Goal: Task Accomplishment & Management: Complete application form

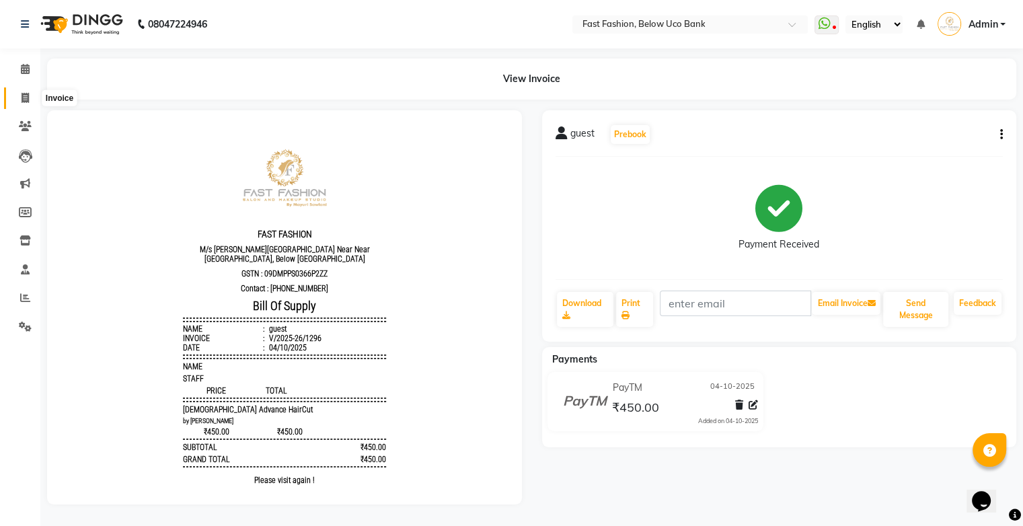
drag, startPoint x: 19, startPoint y: 94, endPoint x: 53, endPoint y: 106, distance: 35.7
click at [19, 94] on span at bounding box center [25, 98] width 24 height 15
select select "service"
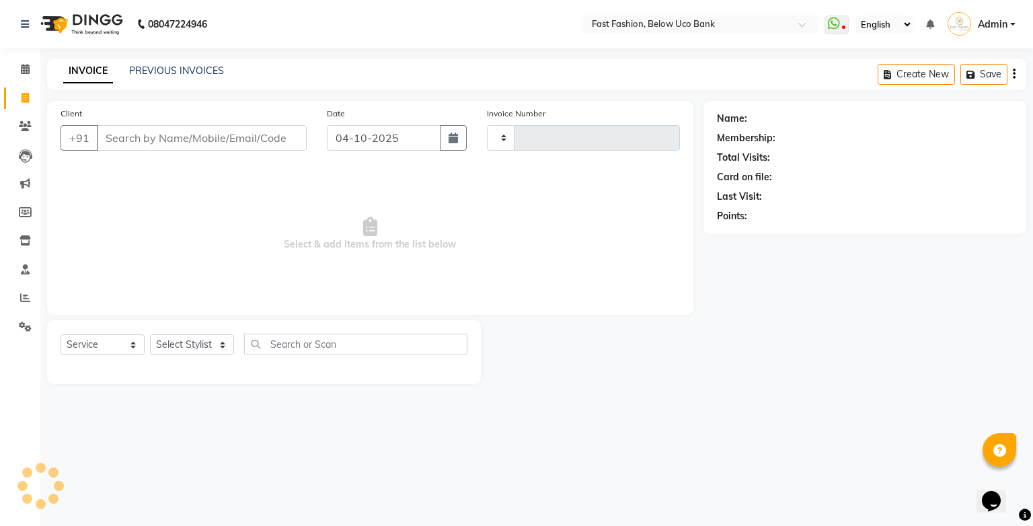
type input "1297"
select select "4228"
click at [234, 136] on input "Client" at bounding box center [202, 138] width 210 height 26
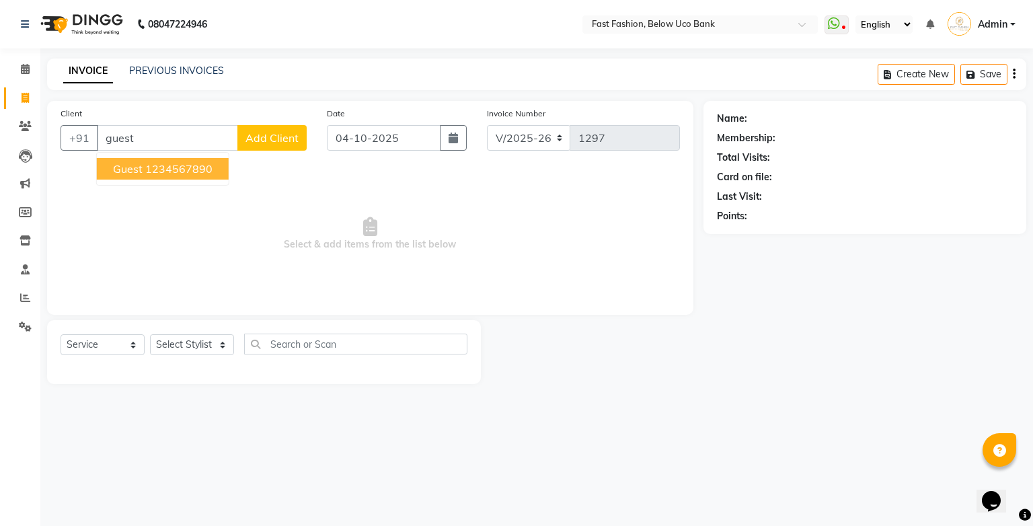
click at [141, 177] on button "guest 1234567890" at bounding box center [163, 169] width 132 height 22
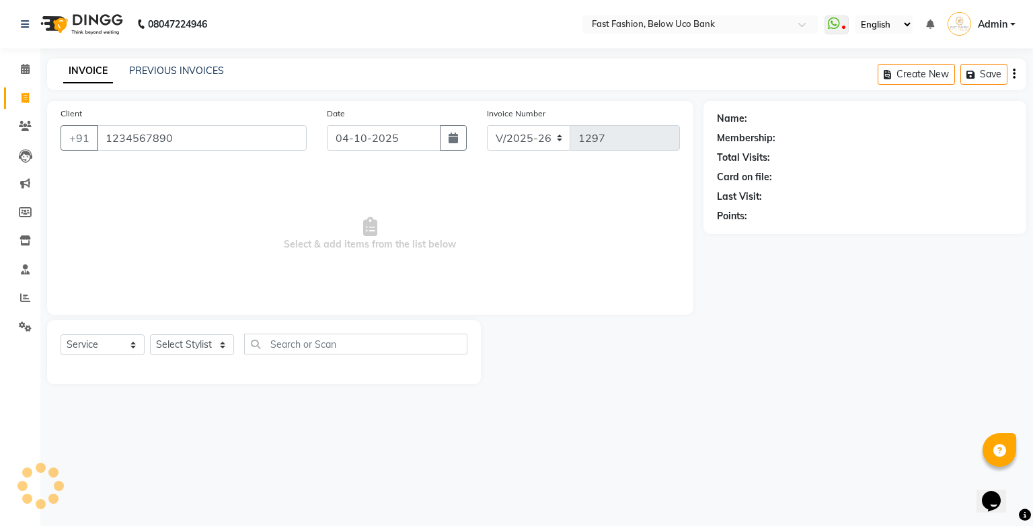
type input "1234567890"
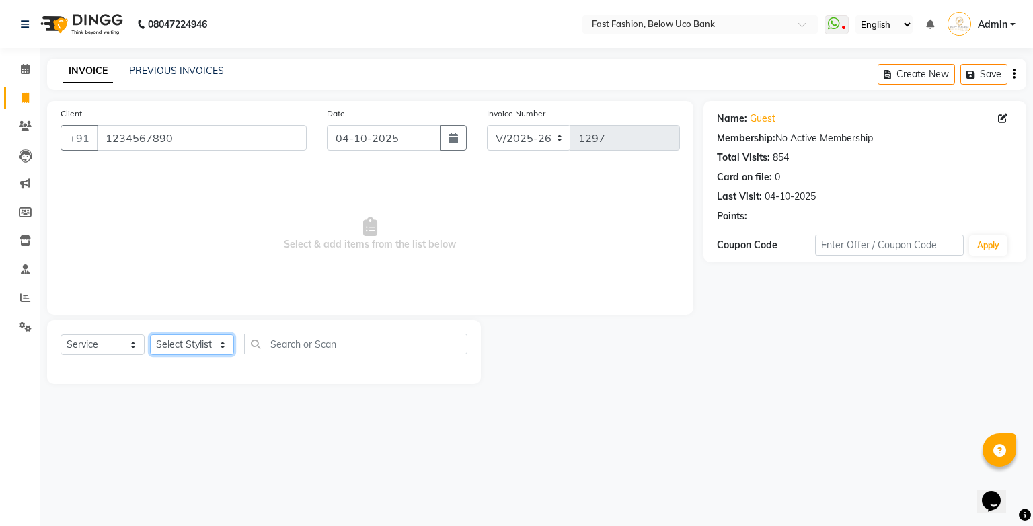
click at [221, 348] on select "Select Stylist ali anjali ashish golu mamta [PERSON_NAME] [PERSON_NAME] [PERSON…" at bounding box center [192, 344] width 84 height 21
select select "22409"
click at [150, 335] on select "Select Stylist ali anjali ashish golu mamta [PERSON_NAME] [PERSON_NAME] [PERSON…" at bounding box center [192, 344] width 84 height 21
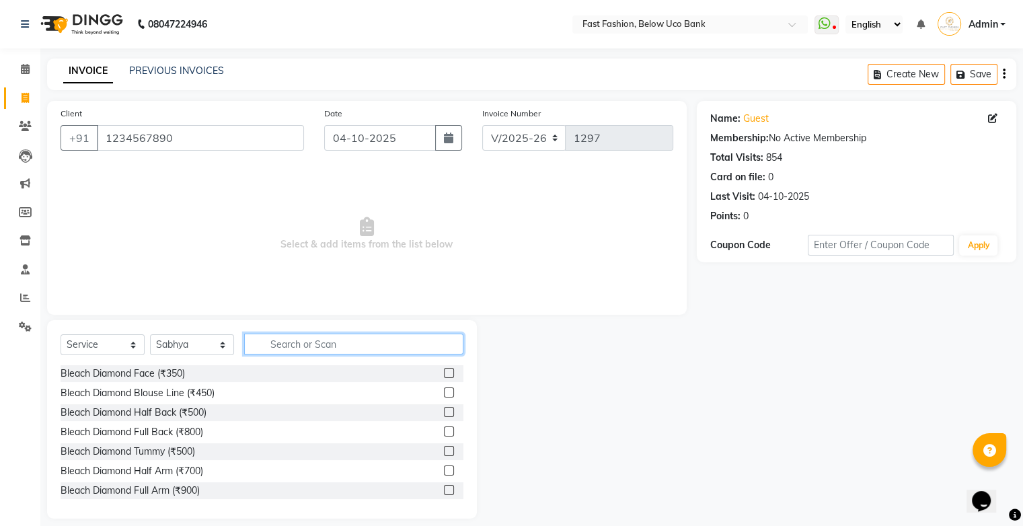
click at [313, 343] on input "text" at bounding box center [353, 344] width 219 height 21
type input "dtan"
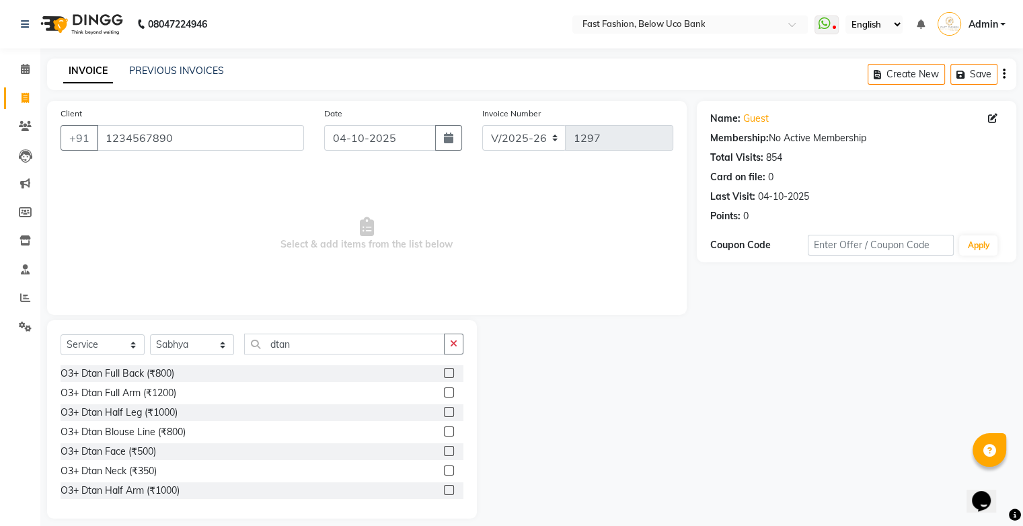
click at [444, 456] on label at bounding box center [449, 451] width 10 height 10
click at [444, 456] on input "checkbox" at bounding box center [448, 451] width 9 height 9
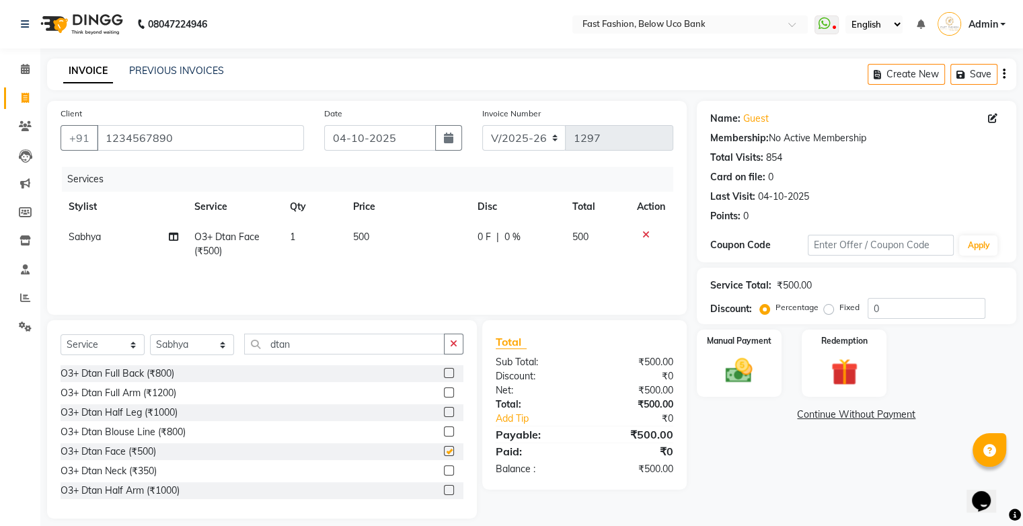
checkbox input "false"
click at [401, 341] on input "dtan" at bounding box center [344, 344] width 200 height 21
type input "d"
type input "facial"
click at [444, 392] on label at bounding box center [449, 392] width 10 height 10
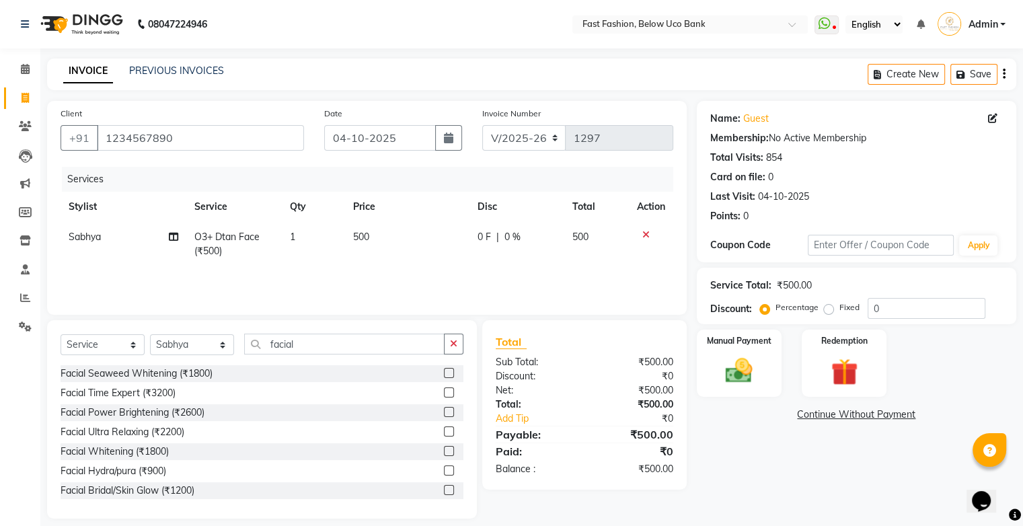
click at [444, 392] on input "checkbox" at bounding box center [448, 393] width 9 height 9
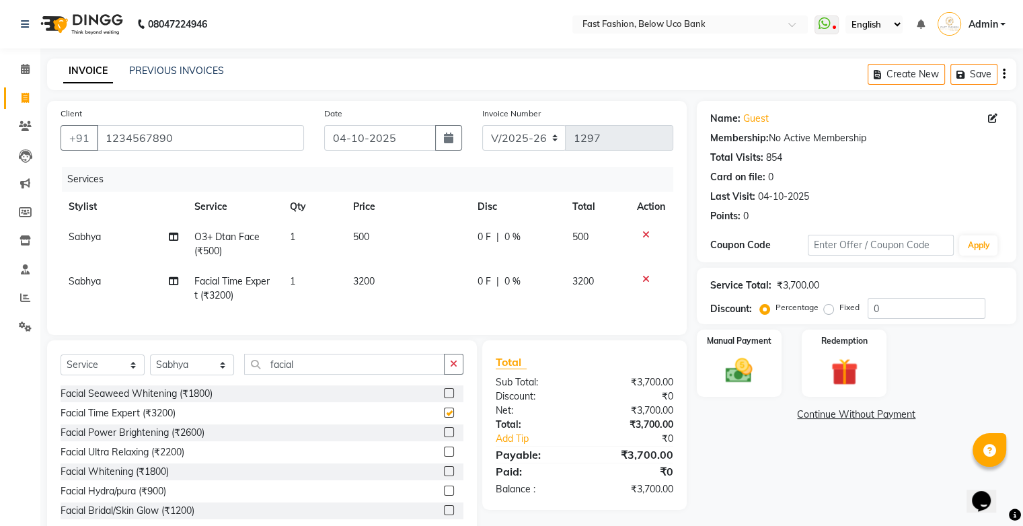
checkbox input "false"
click at [357, 280] on span "3200" at bounding box center [364, 281] width 22 height 12
select select "22409"
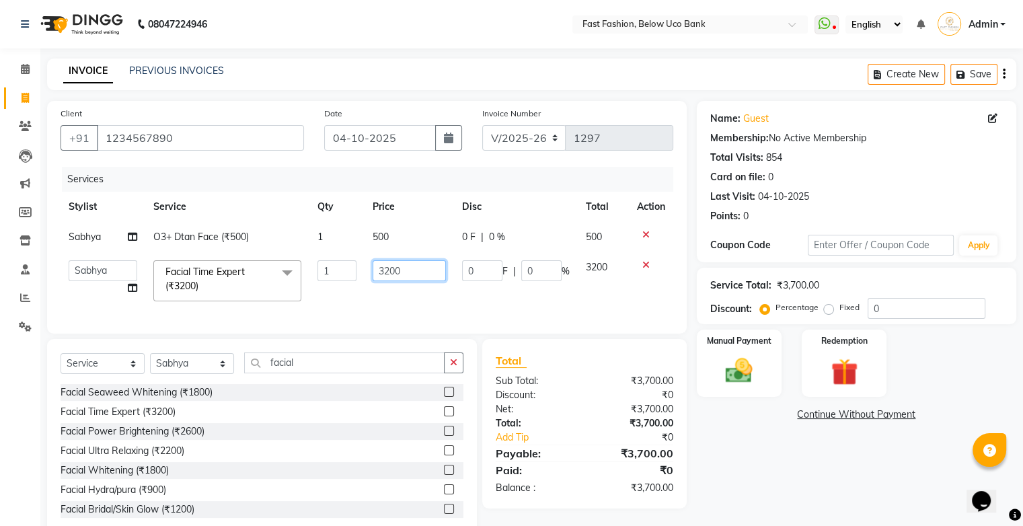
click at [409, 276] on input "3200" at bounding box center [409, 270] width 73 height 21
type input "3"
type input "3000"
click at [393, 302] on td "3000" at bounding box center [408, 280] width 89 height 57
select select "22409"
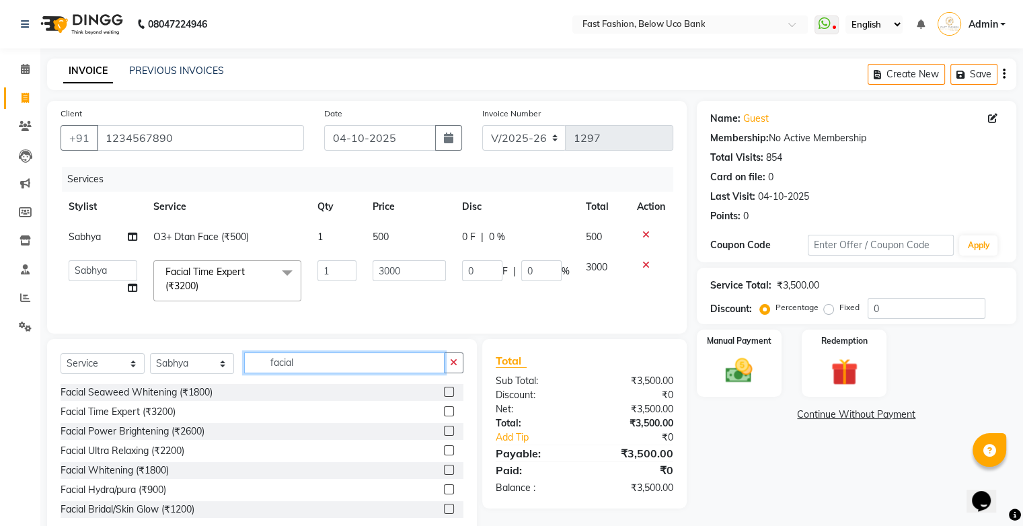
click at [360, 368] on input "facial" at bounding box center [344, 362] width 200 height 21
type input "f"
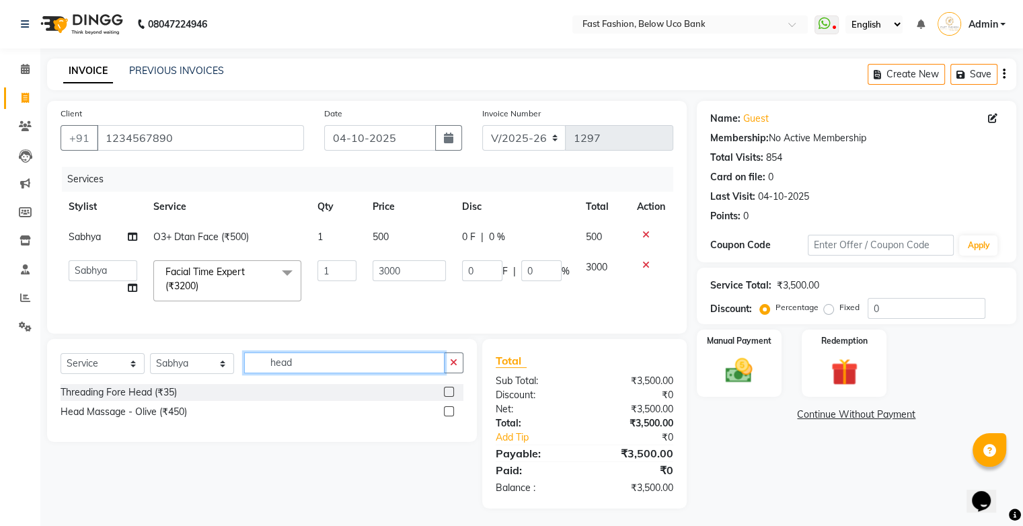
type input "head"
click at [448, 416] on label at bounding box center [449, 411] width 10 height 10
click at [448, 416] on input "checkbox" at bounding box center [448, 411] width 9 height 9
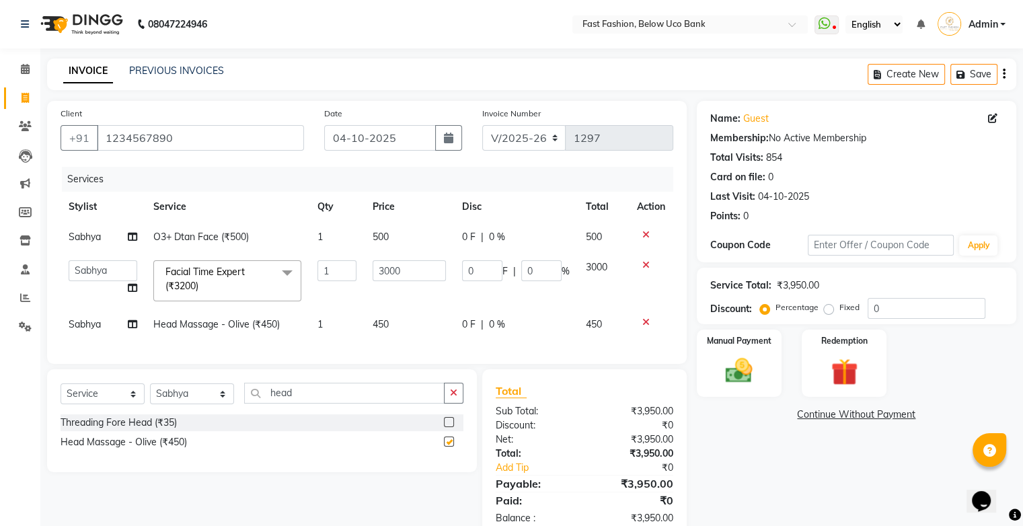
checkbox input "false"
click at [390, 321] on td "450" at bounding box center [408, 324] width 89 height 30
select select "22409"
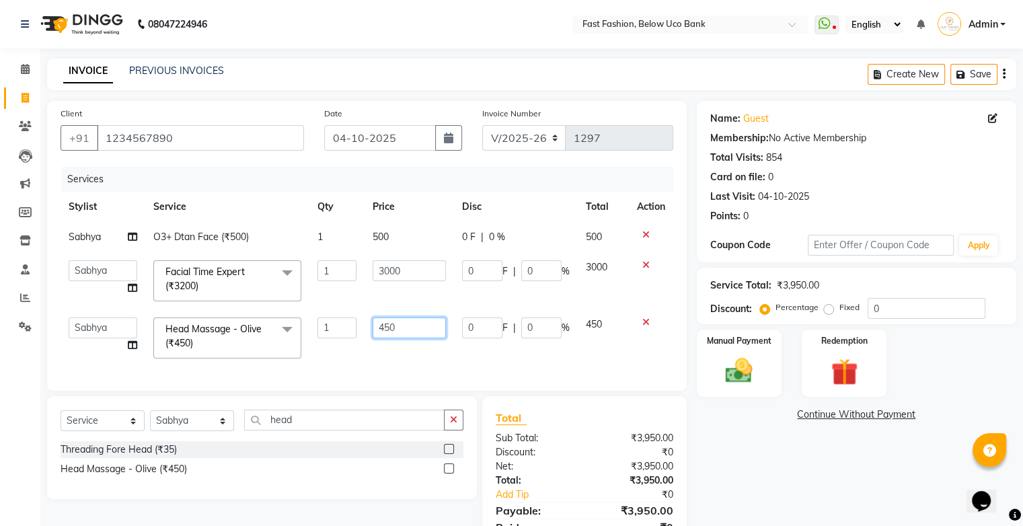
click at [405, 321] on input "450" at bounding box center [409, 327] width 73 height 21
type input "4"
type input "500"
click at [402, 356] on div "Services Stylist Service Qty Price Disc Total Action Sabhya O3+ Dtan Face (₹500…" at bounding box center [367, 272] width 613 height 210
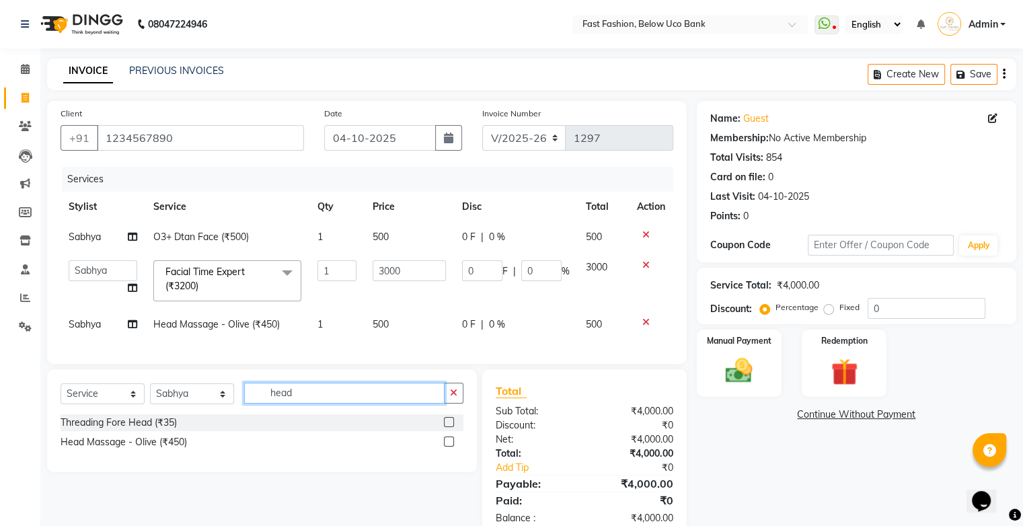
click at [364, 403] on input "head" at bounding box center [344, 393] width 200 height 21
type input "h"
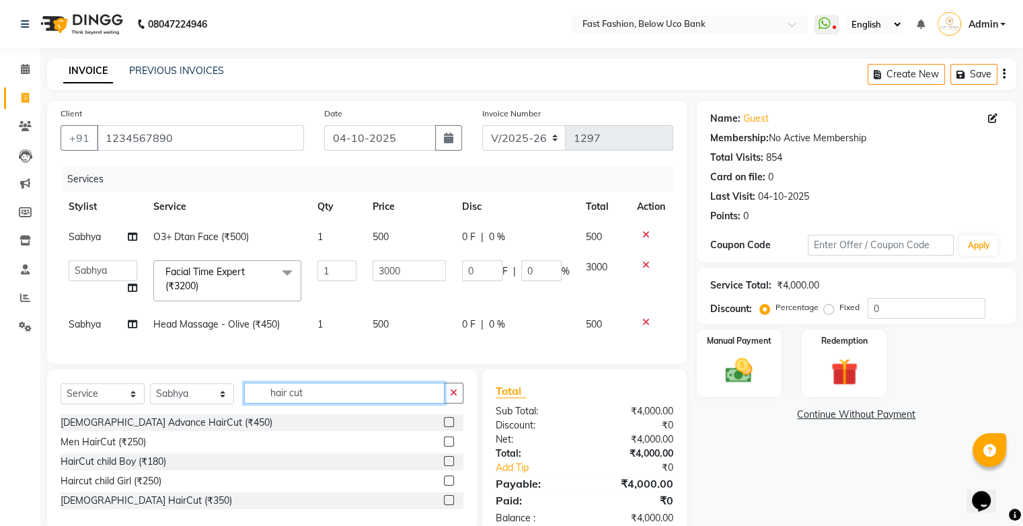
type input "hair cut"
click at [447, 505] on label at bounding box center [449, 500] width 10 height 10
click at [447, 505] on input "checkbox" at bounding box center [448, 500] width 9 height 9
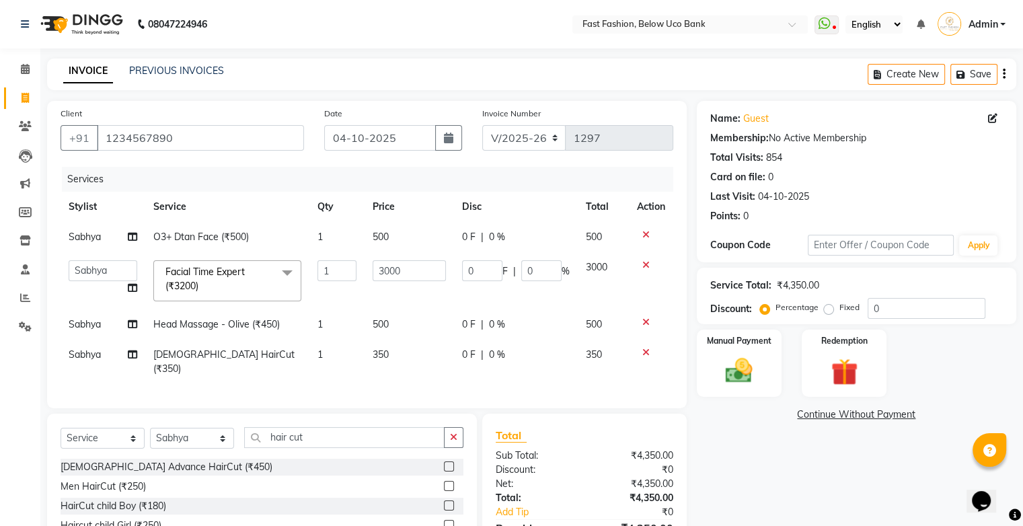
checkbox input "false"
click at [533, 268] on input "0" at bounding box center [541, 270] width 40 height 21
type input "20"
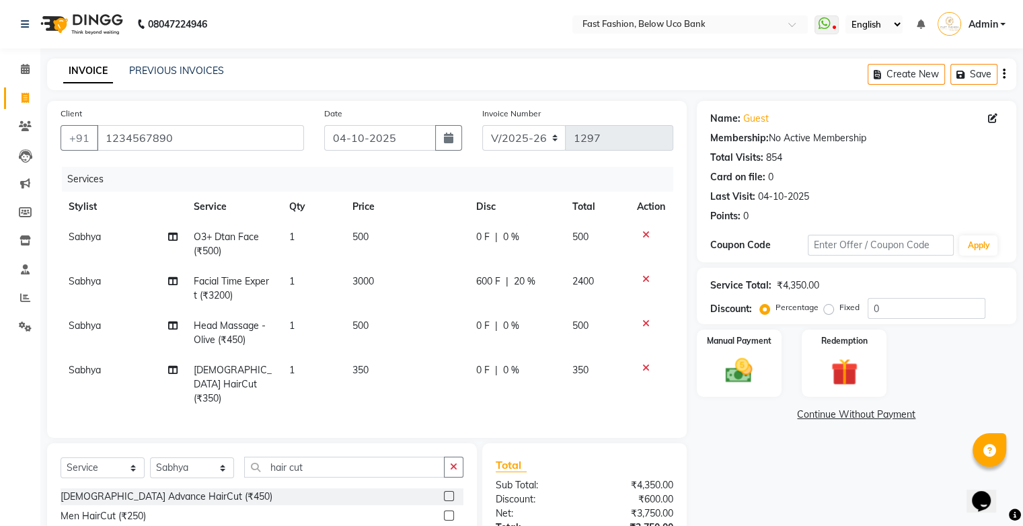
click at [531, 313] on td "0 F | 0 %" at bounding box center [516, 333] width 96 height 44
select select "22409"
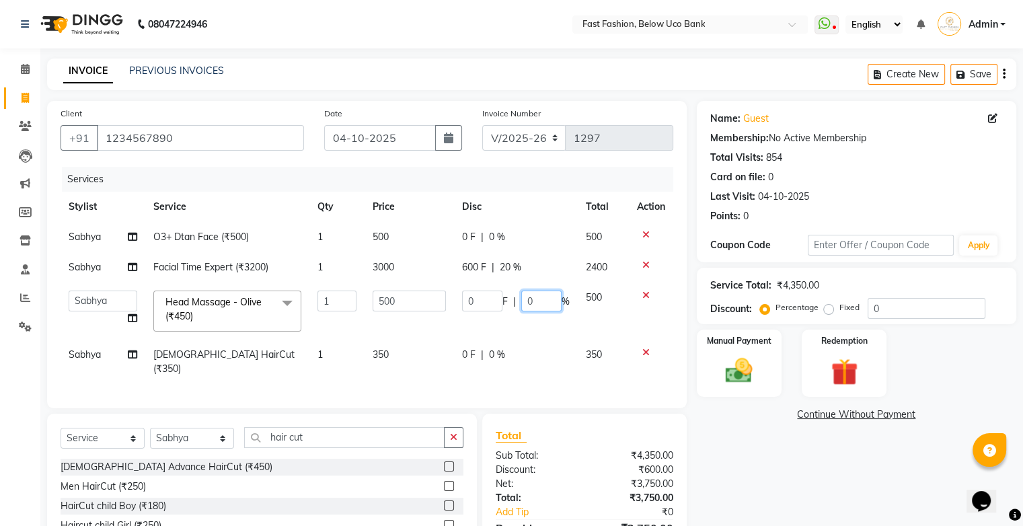
click at [536, 308] on input "0" at bounding box center [541, 300] width 40 height 21
type input "20"
click at [504, 350] on tbody "Sabhya O3+ Dtan Face (₹500) 1 500 0 F | 0 % 500 Sabhya Facial Time Expert (₹320…" at bounding box center [367, 303] width 613 height 162
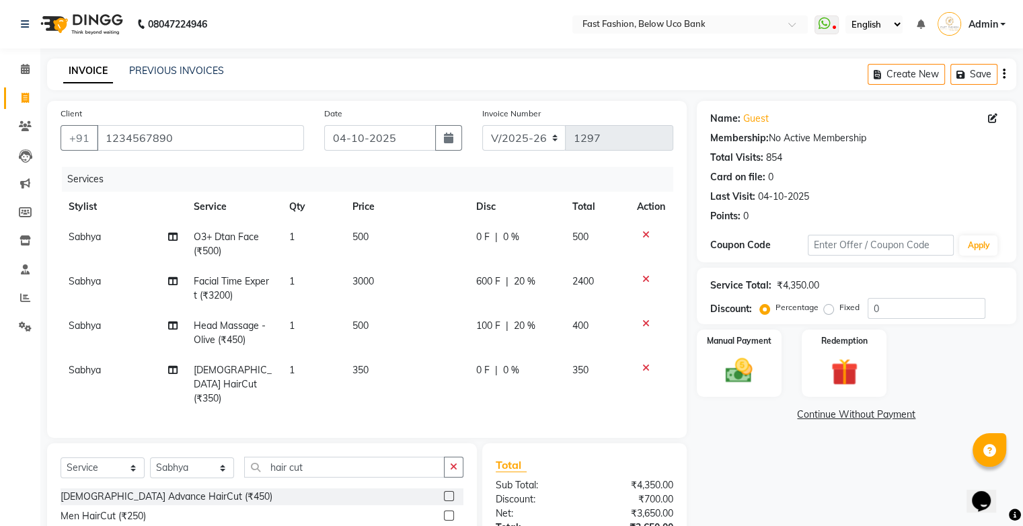
click at [504, 370] on span "0 %" at bounding box center [511, 370] width 16 height 14
select select "22409"
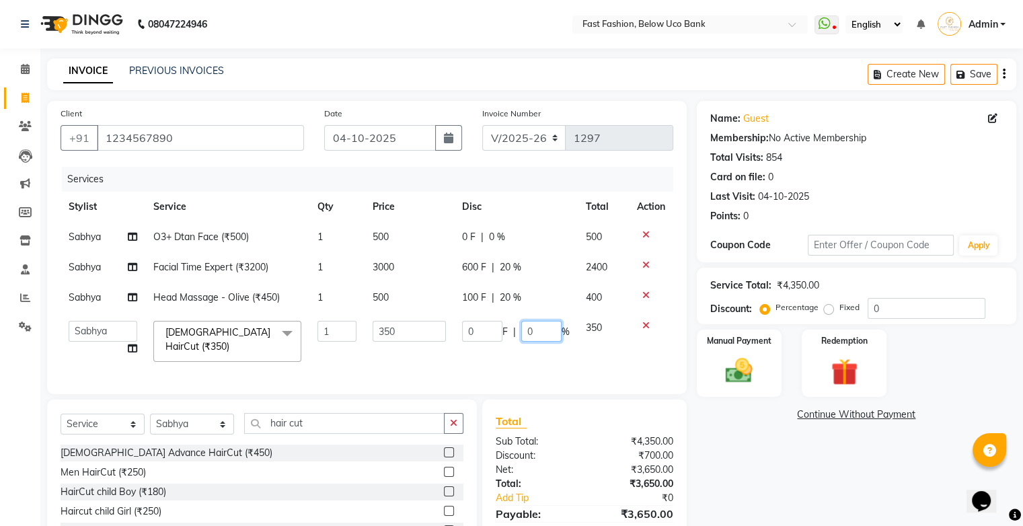
click at [541, 329] on input "0" at bounding box center [541, 331] width 40 height 21
type input "2"
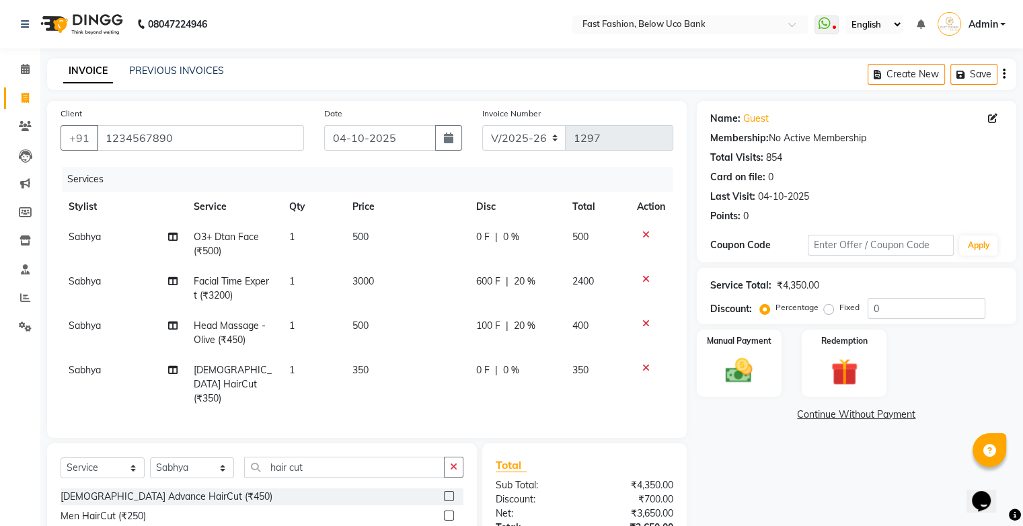
click at [496, 238] on div "0 F | 0 %" at bounding box center [516, 237] width 80 height 14
select select "22409"
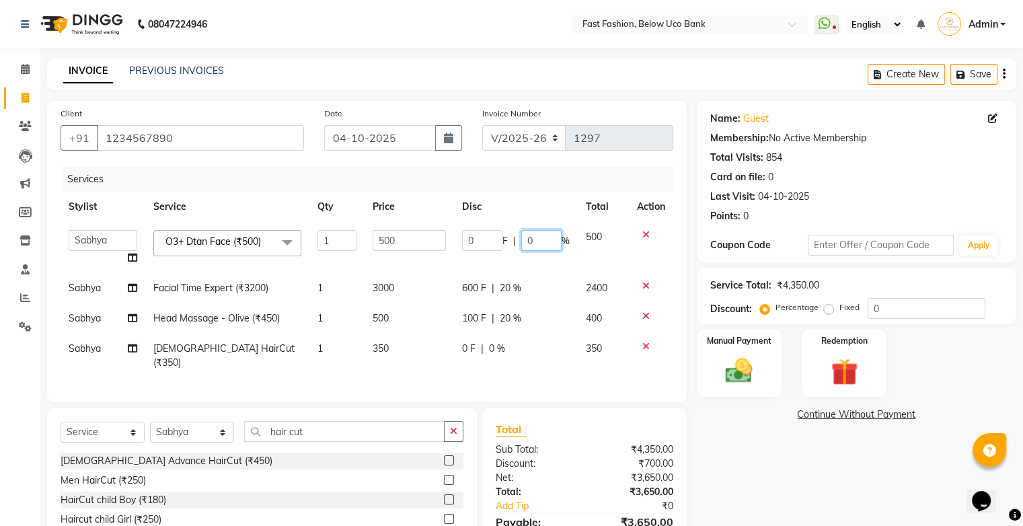
click at [538, 238] on input "0" at bounding box center [541, 240] width 40 height 21
type input "20"
click at [511, 349] on tbody "ali anjali ashish golu mamta [PERSON_NAME] Radha Sabhya Salman shashi [PERSON_N…" at bounding box center [367, 300] width 613 height 156
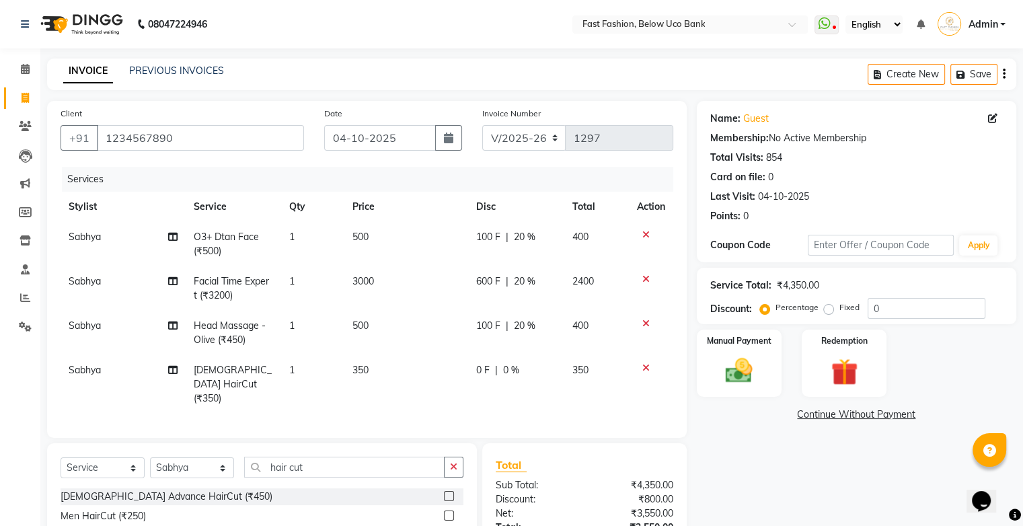
click at [522, 328] on span "20 %" at bounding box center [525, 326] width 22 height 14
select select "22409"
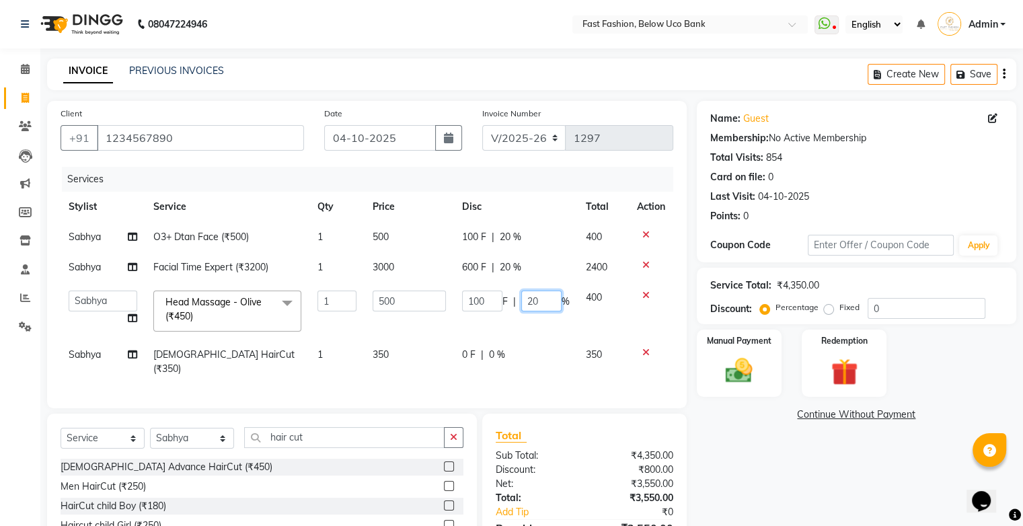
click at [549, 297] on input "20" at bounding box center [541, 300] width 40 height 21
type input "2"
type input "0"
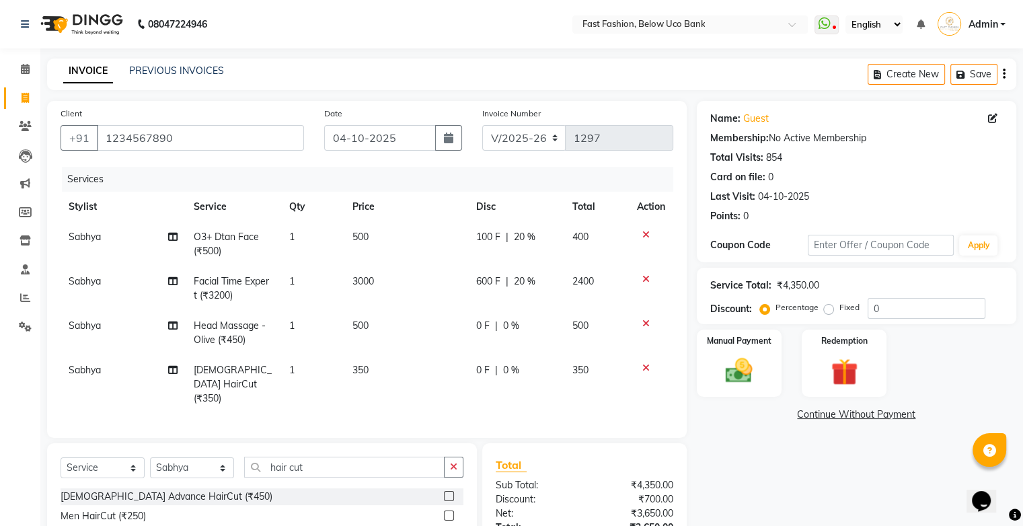
click at [516, 377] on div "Services Stylist Service Qty Price Disc Total Action Sabhya O3+ Dtan Face (₹500…" at bounding box center [367, 296] width 613 height 258
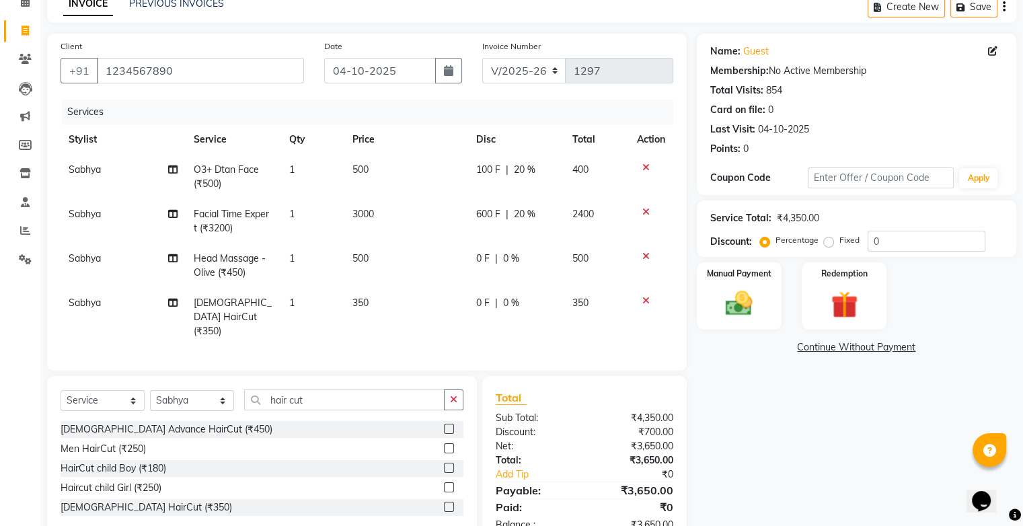
scroll to position [103, 0]
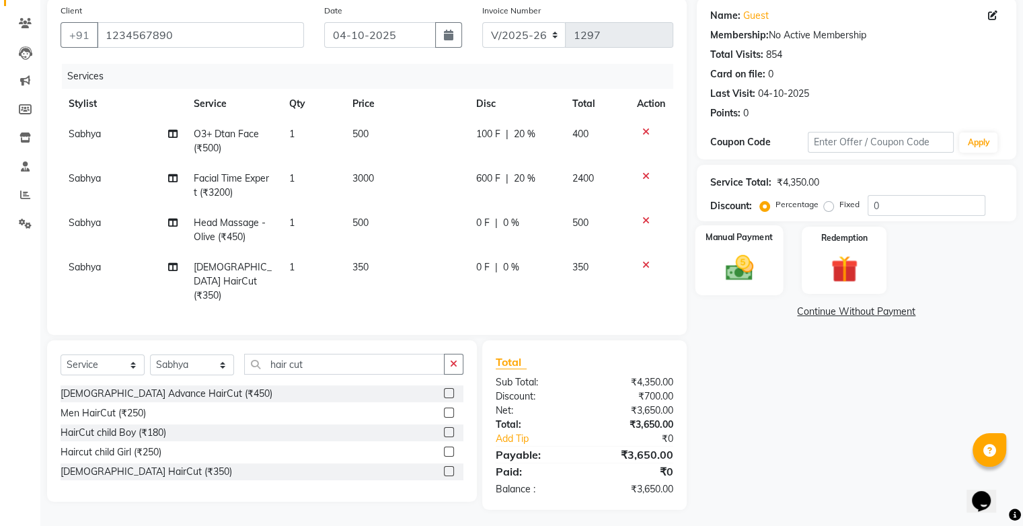
click at [729, 257] on img at bounding box center [738, 268] width 45 height 32
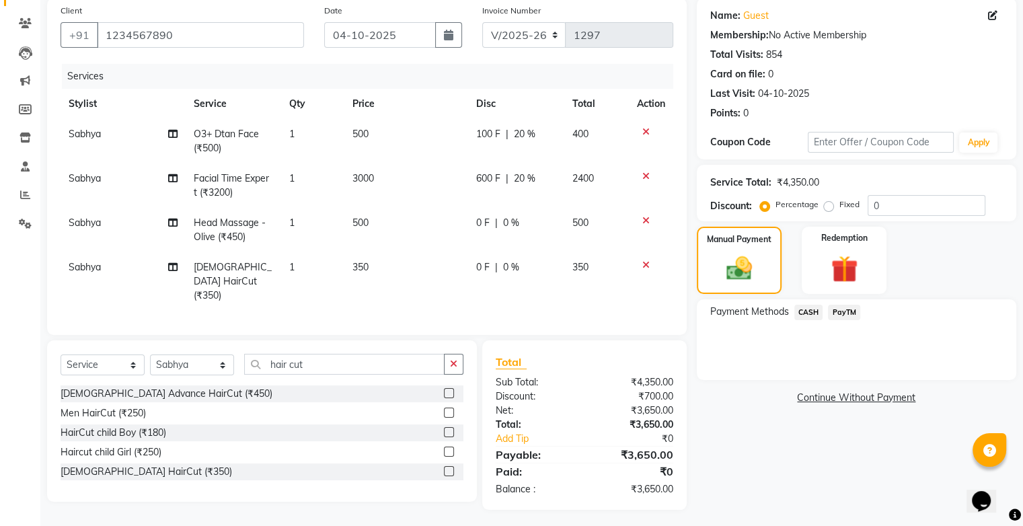
click at [845, 308] on span "PayTM" at bounding box center [844, 312] width 32 height 15
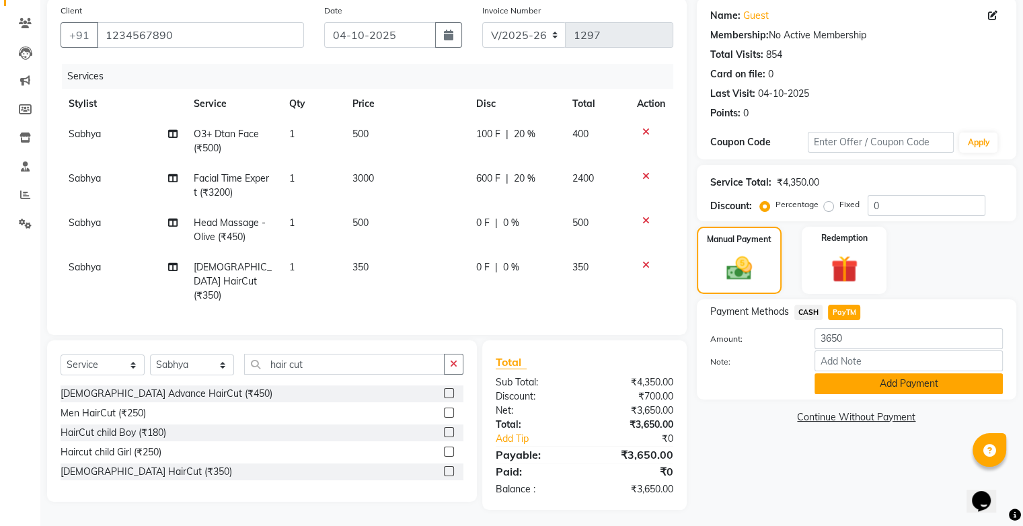
click at [850, 391] on button "Add Payment" at bounding box center [908, 383] width 188 height 21
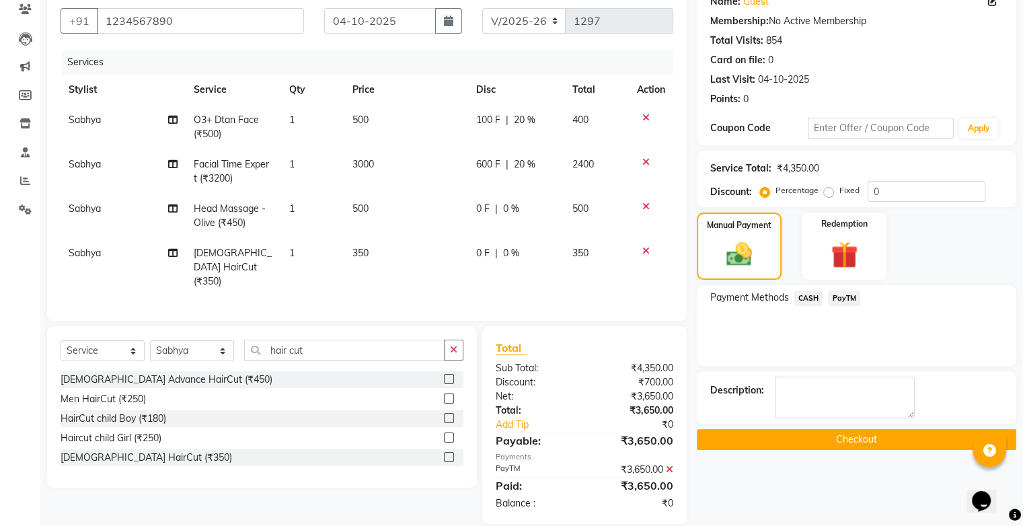
scroll to position [131, 0]
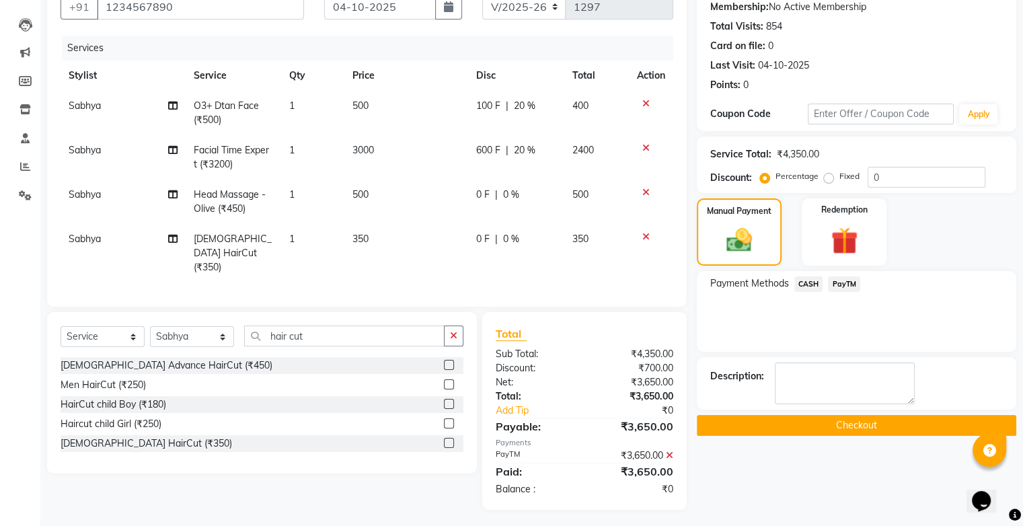
click at [827, 430] on button "Checkout" at bounding box center [856, 425] width 319 height 21
